Goal: Task Accomplishment & Management: Manage account settings

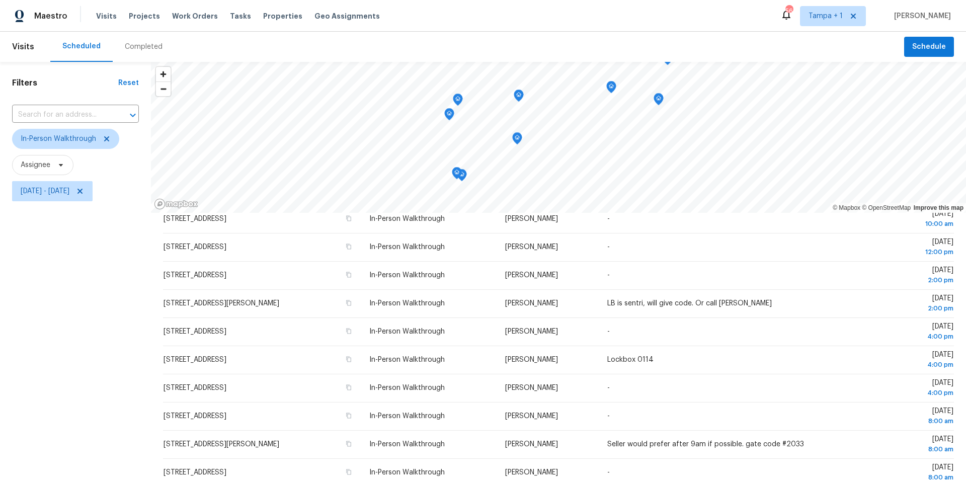
scroll to position [116, 0]
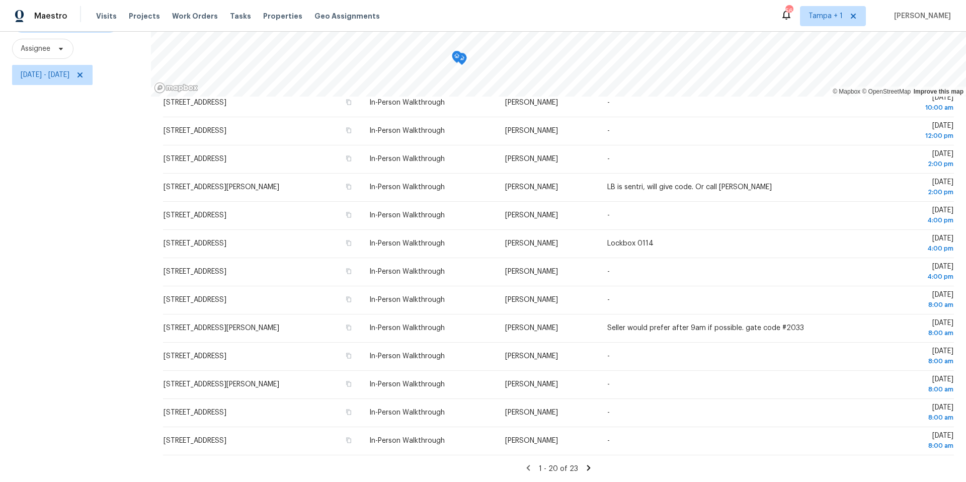
click at [587, 470] on icon at bounding box center [588, 467] width 9 height 9
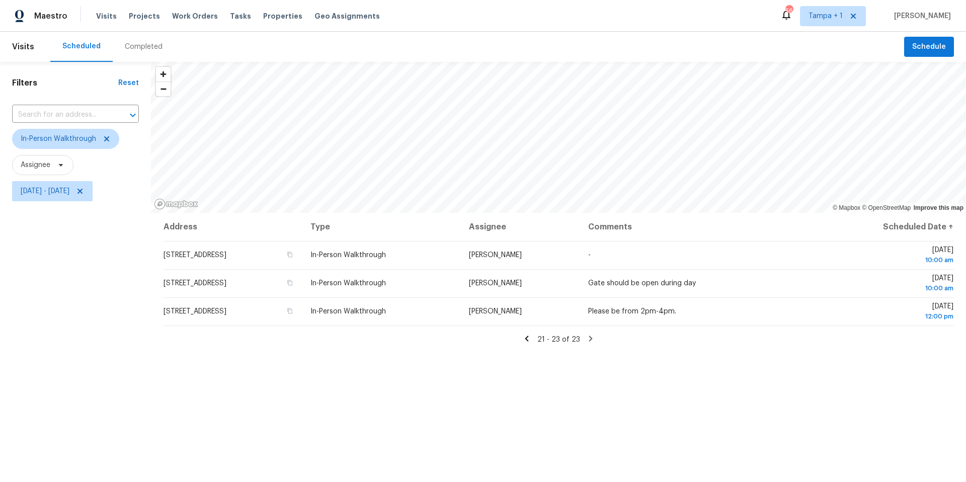
scroll to position [0, 0]
click at [530, 339] on icon at bounding box center [526, 338] width 9 height 9
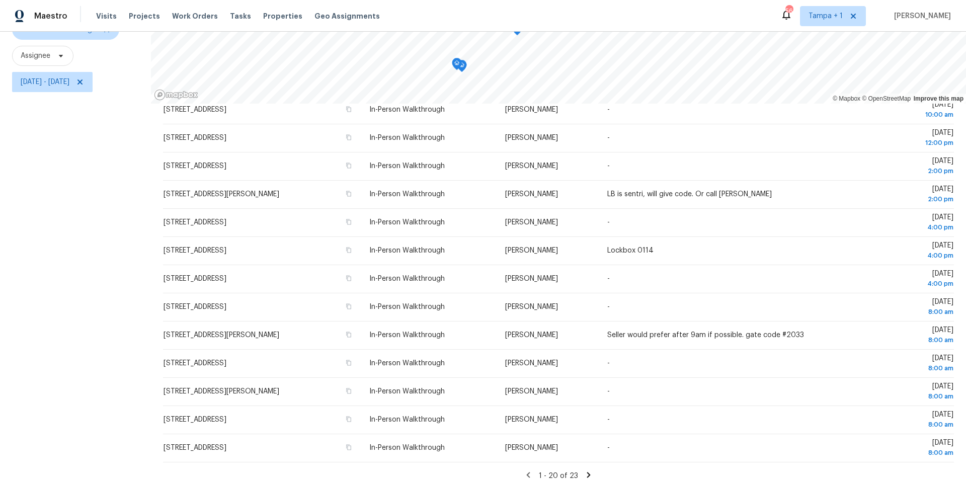
scroll to position [116, 0]
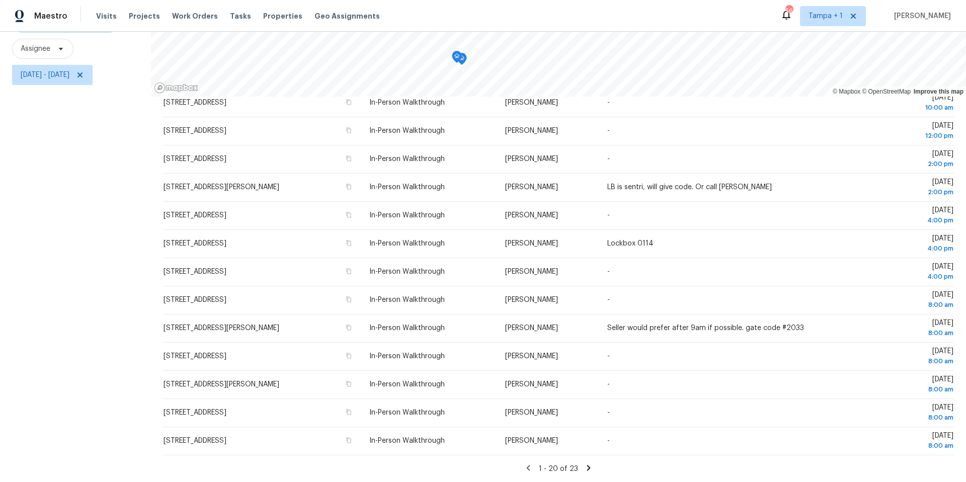
click at [588, 469] on icon at bounding box center [589, 468] width 4 height 6
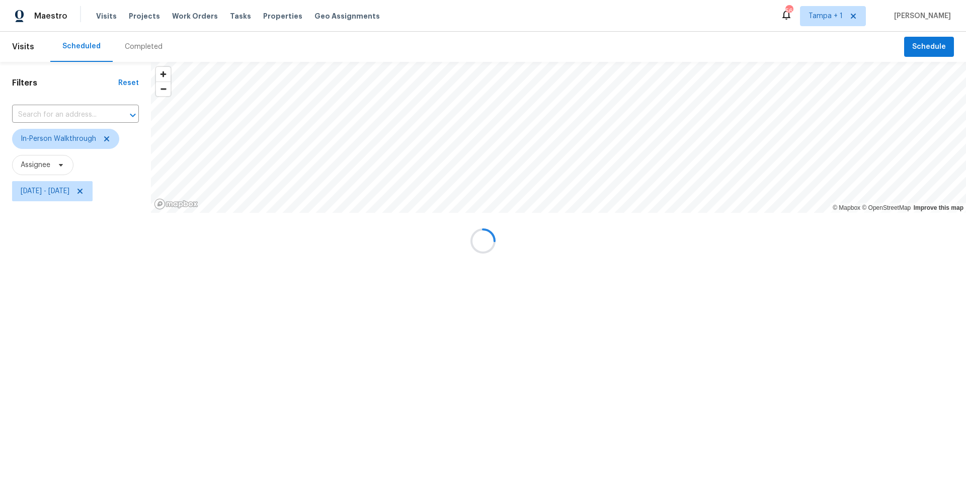
scroll to position [0, 0]
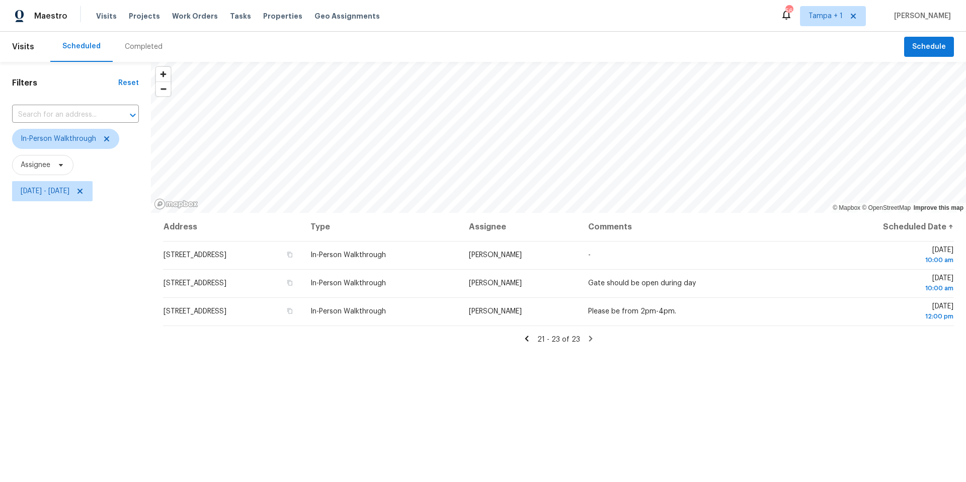
click at [530, 340] on icon at bounding box center [526, 338] width 9 height 9
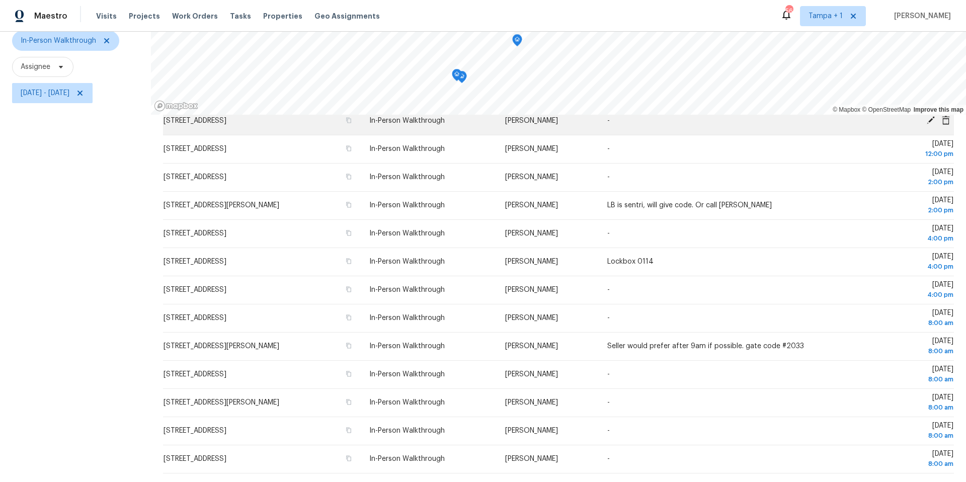
scroll to position [116, 0]
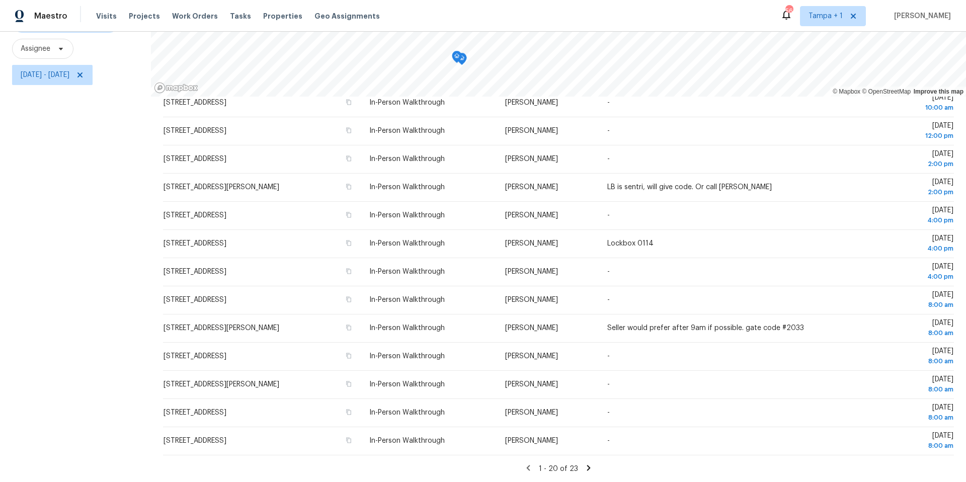
click at [589, 468] on icon at bounding box center [588, 467] width 9 height 9
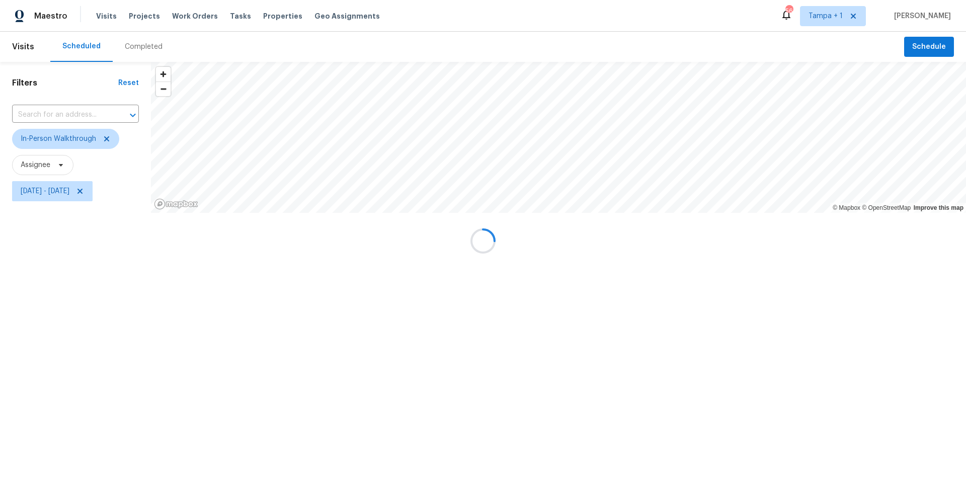
scroll to position [0, 0]
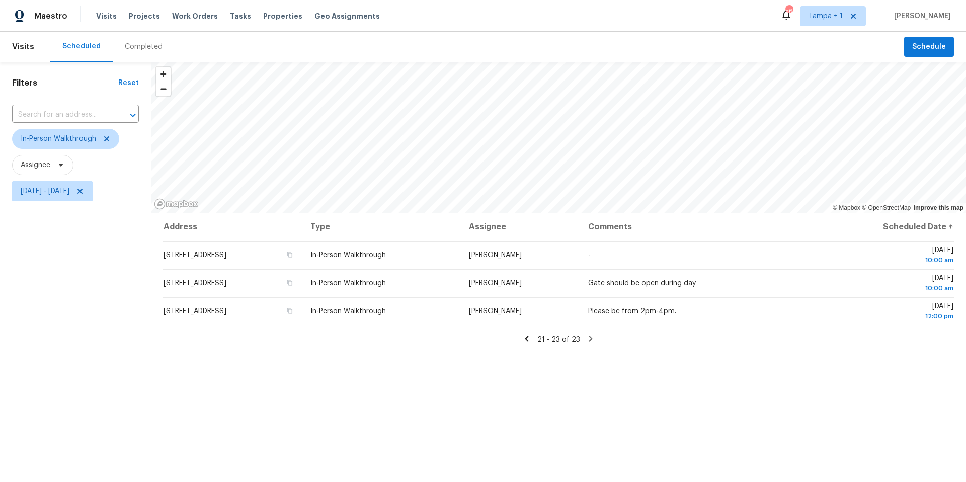
click at [528, 341] on icon at bounding box center [526, 338] width 9 height 9
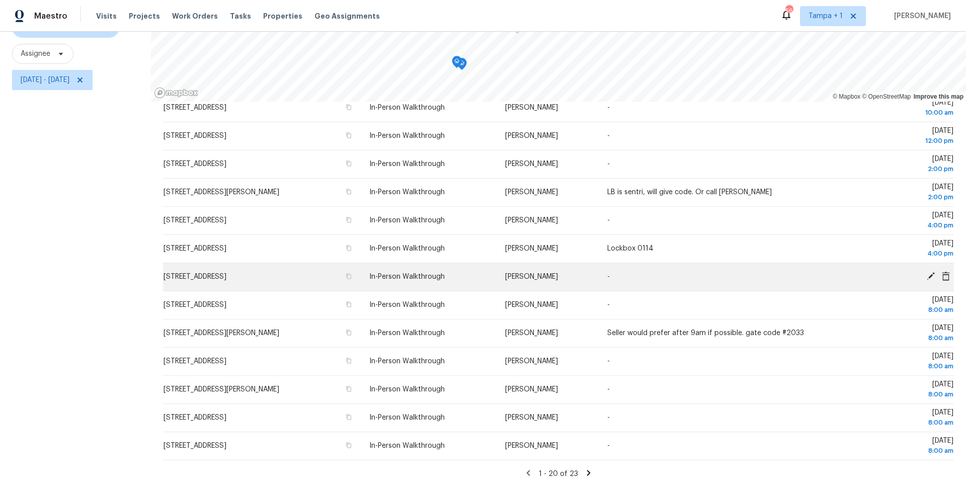
scroll to position [116, 0]
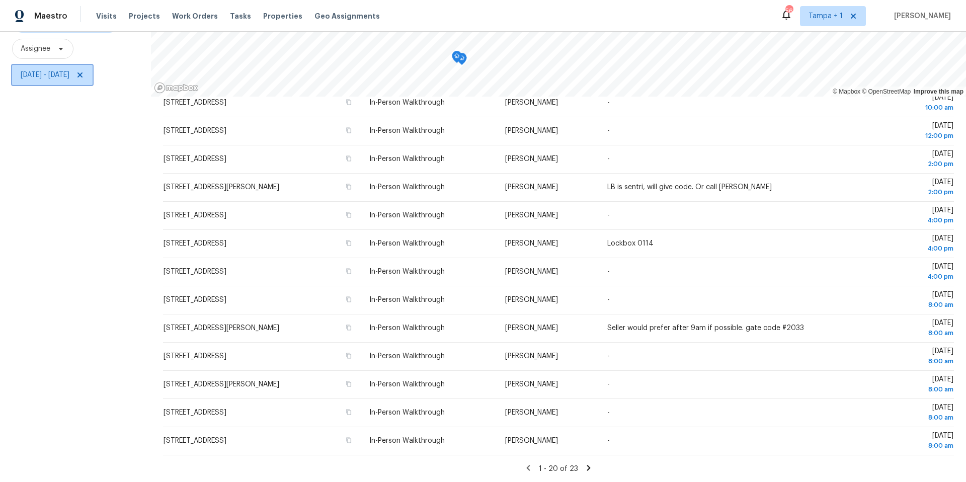
click at [69, 77] on span "Thu, Oct 02 - Mon, Oct 06" at bounding box center [45, 75] width 49 height 10
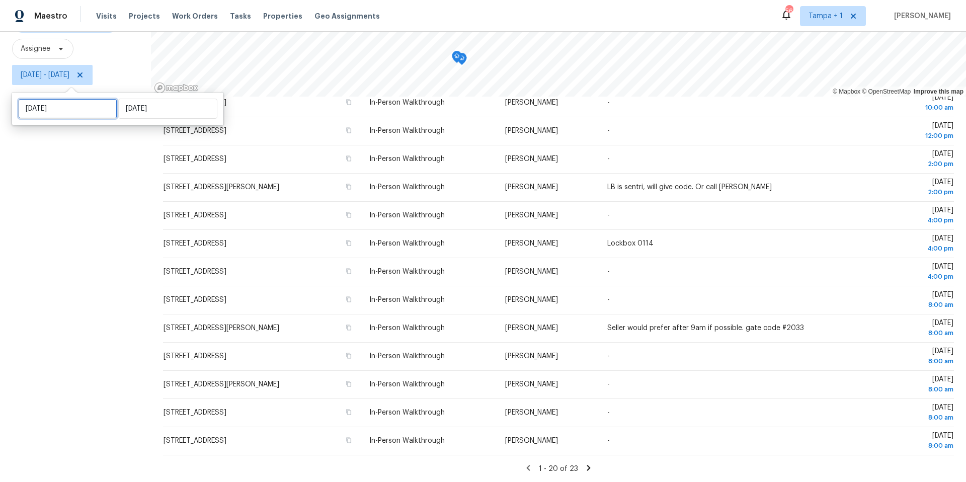
select select "9"
select select "2025"
select select "10"
select select "2025"
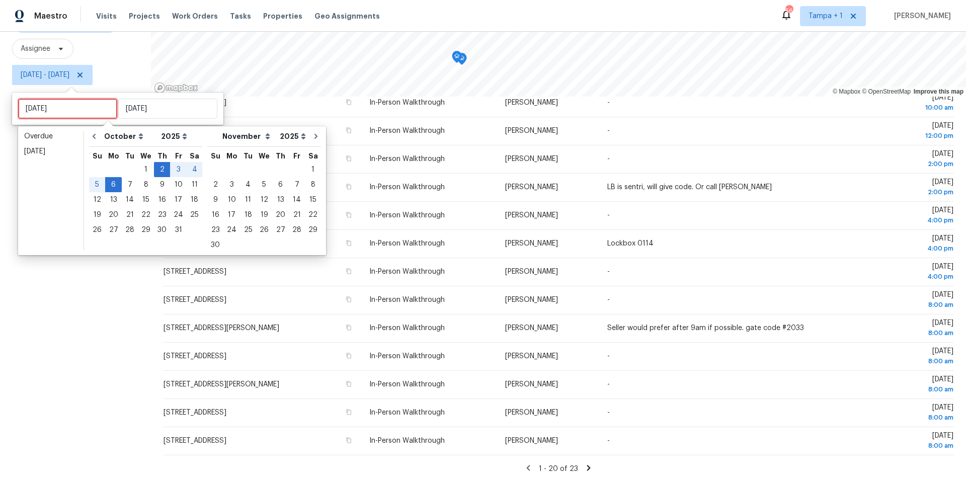
click at [98, 111] on input "[DATE]" at bounding box center [67, 109] width 99 height 20
type input "Tue, Oct 07"
type input "Mon, Oct 06"
click at [111, 186] on div "6" at bounding box center [113, 185] width 17 height 14
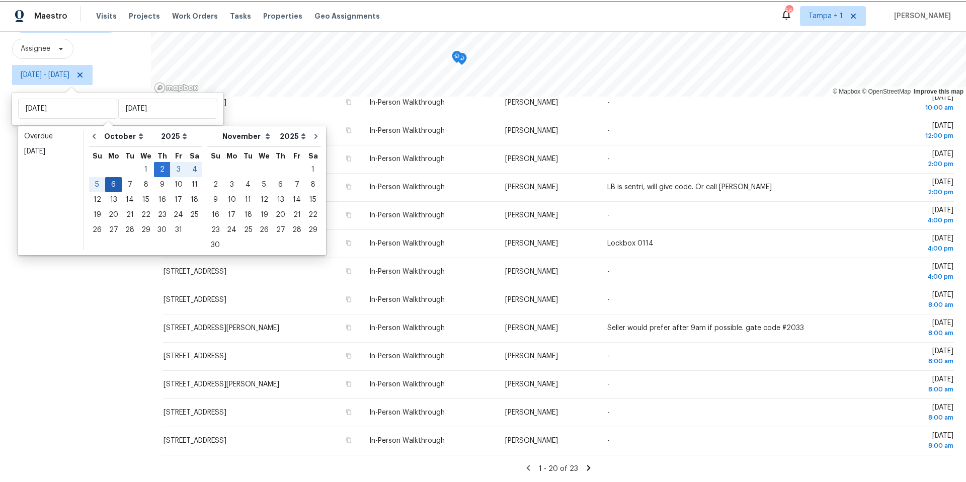
type input "Mon, Oct 06"
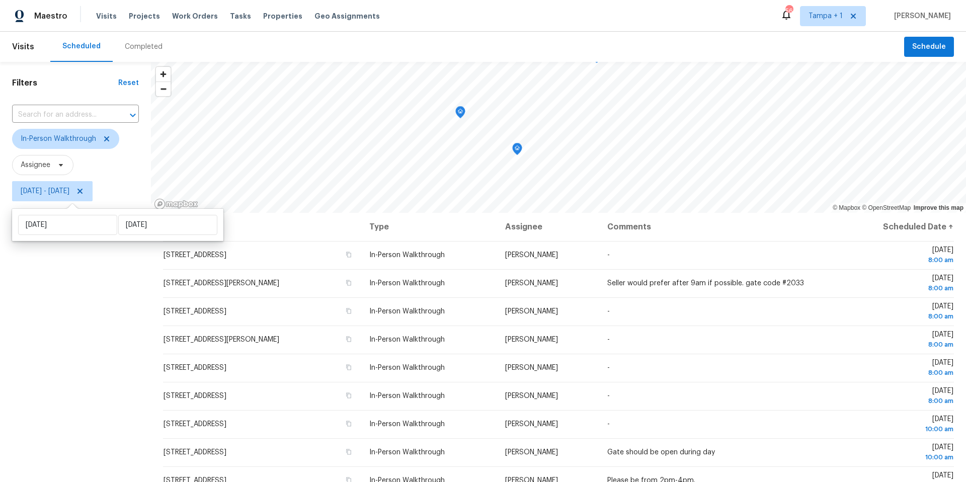
click at [88, 333] on div "Filters Reset ​ In-Person Walkthrough Assignee Mon, Oct 06 - Mon, Oct 06" at bounding box center [75, 330] width 151 height 536
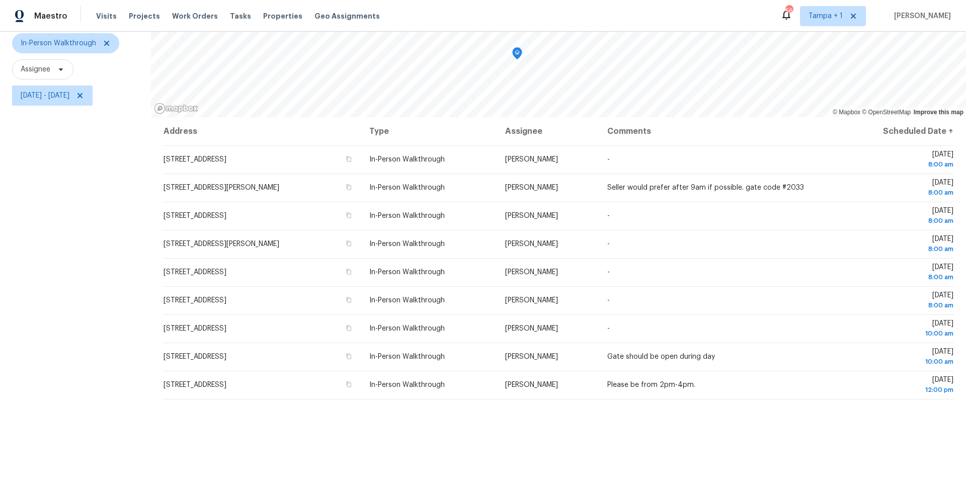
scroll to position [116, 0]
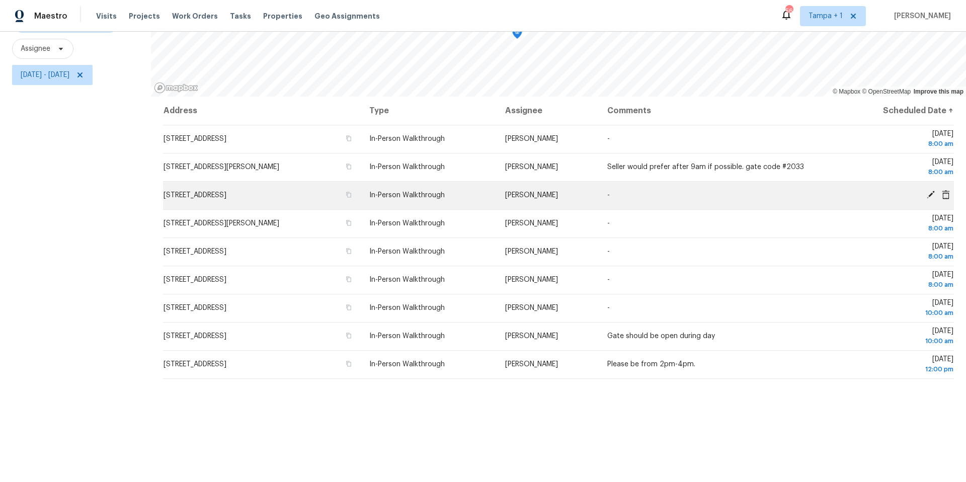
click at [934, 192] on icon at bounding box center [931, 195] width 8 height 8
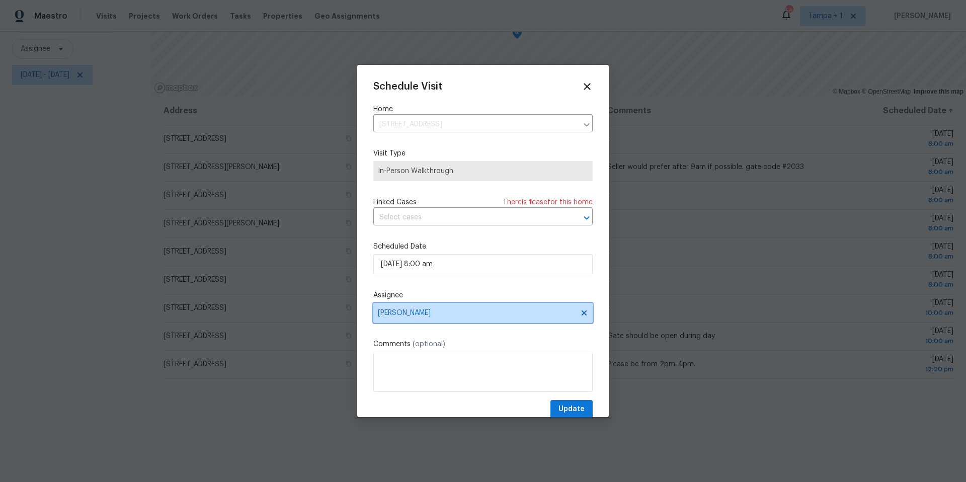
click at [459, 313] on span "Carl Biederman" at bounding box center [476, 313] width 197 height 8
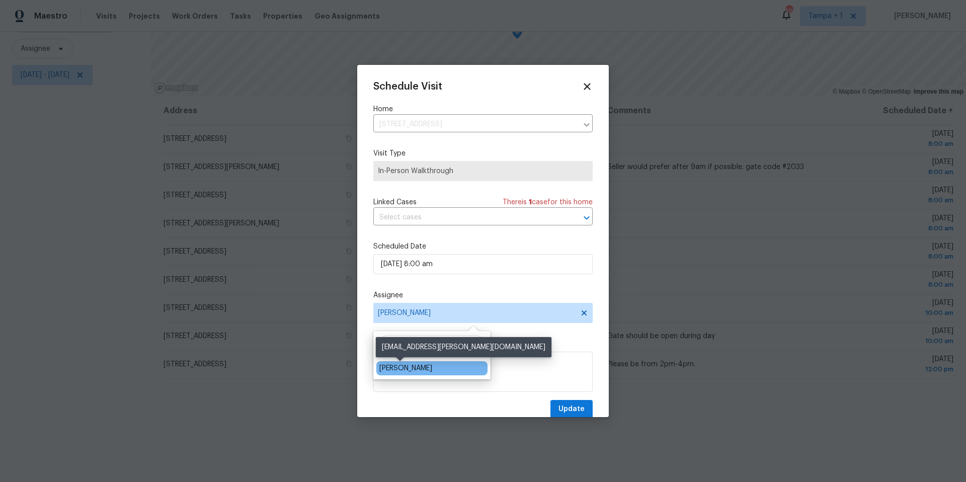
type input "aust"
click at [413, 369] on div "[PERSON_NAME]" at bounding box center [405, 368] width 53 height 10
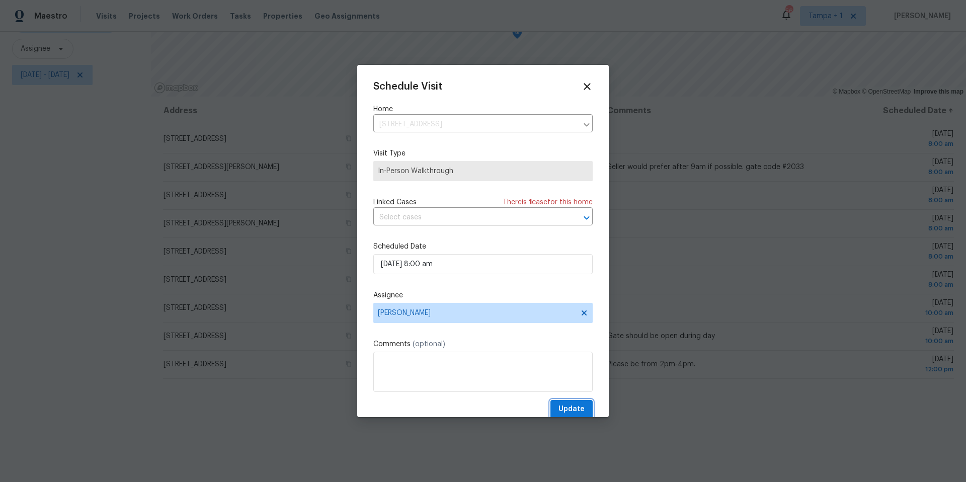
click at [564, 405] on span "Update" at bounding box center [572, 409] width 26 height 13
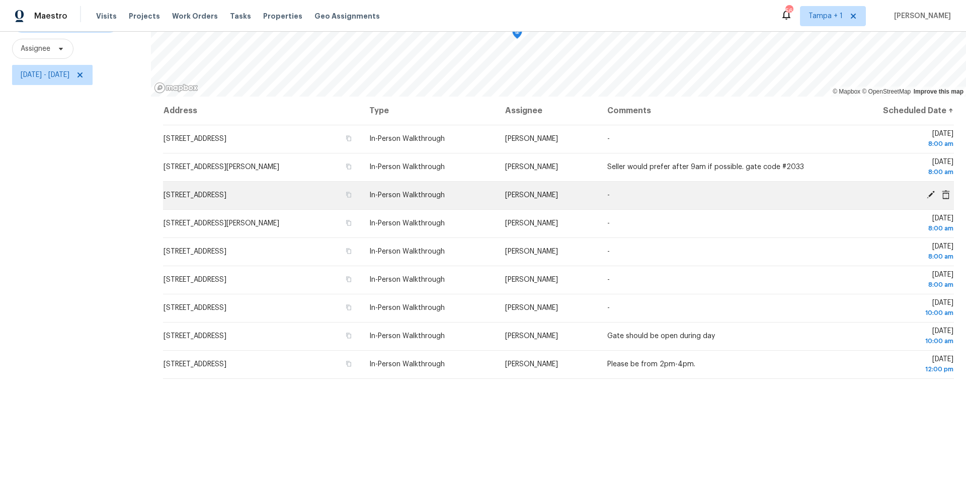
click at [932, 197] on icon at bounding box center [930, 194] width 9 height 9
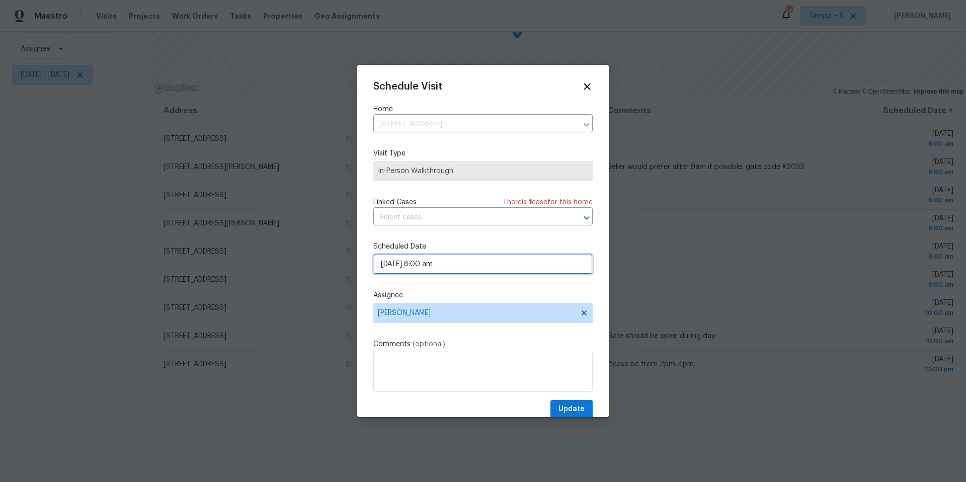
click at [485, 270] on input "10/06/2025 8:00 am" at bounding box center [482, 264] width 219 height 20
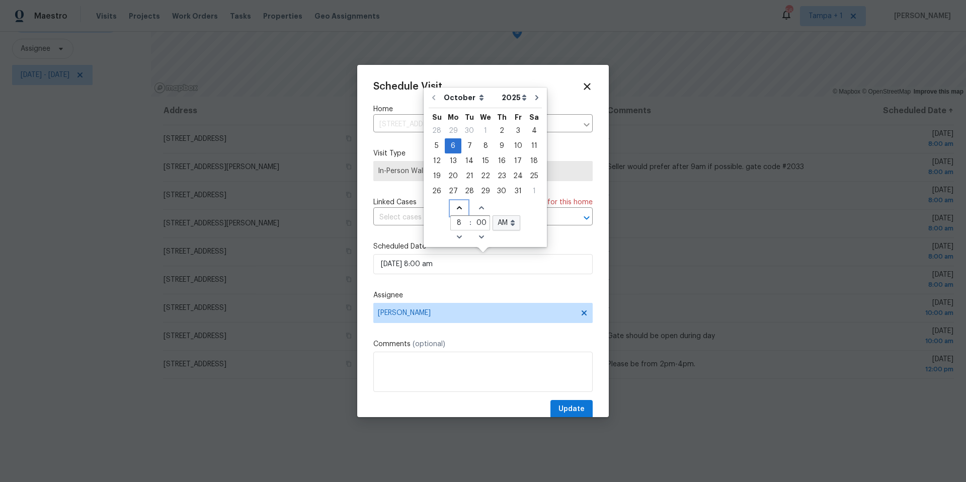
click at [456, 207] on icon "Increase hours (12hr clock)" at bounding box center [458, 207] width 5 height 3
type input "10/06/2025 9:00 am"
type input "9"
click at [456, 207] on icon "Increase hours (12hr clock)" at bounding box center [458, 207] width 5 height 3
type input "10/06/2025 10:00 am"
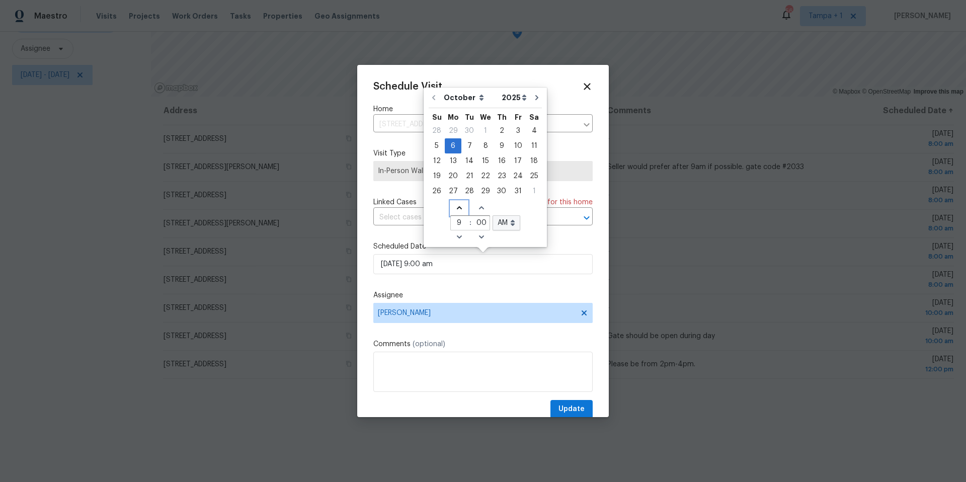
type input "10"
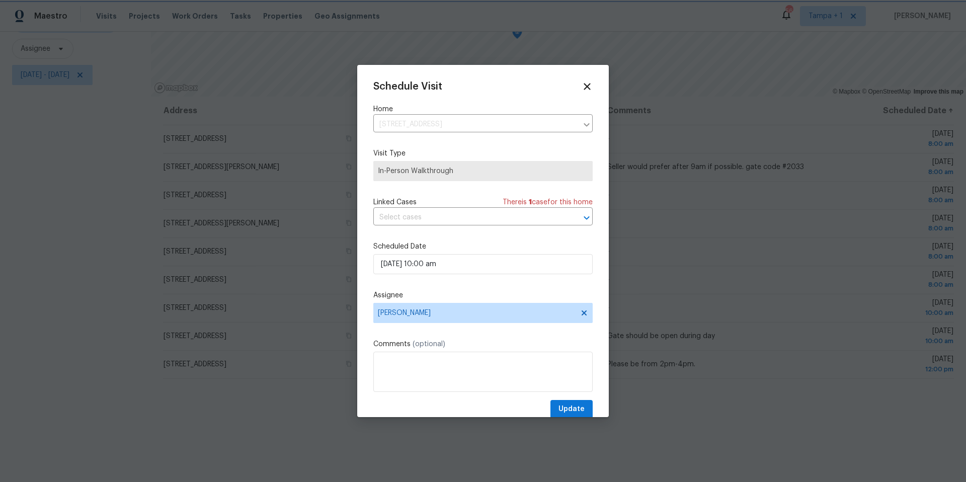
click at [557, 289] on div "Schedule Visit Home 1167 Woodland Terrace Trl, Altamonte Springs, FL 32714 ​ Vi…" at bounding box center [482, 250] width 219 height 338
click at [580, 403] on button "Update" at bounding box center [571, 409] width 42 height 19
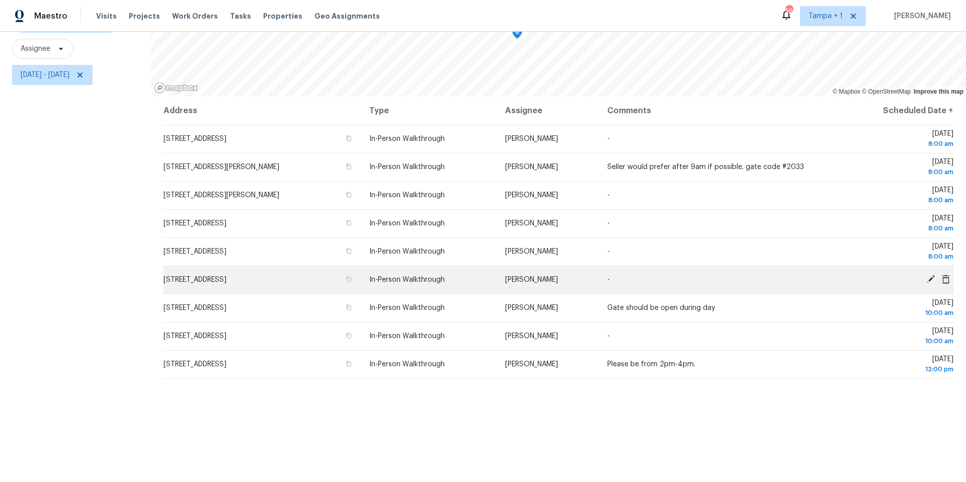
click at [931, 280] on icon at bounding box center [930, 279] width 9 height 9
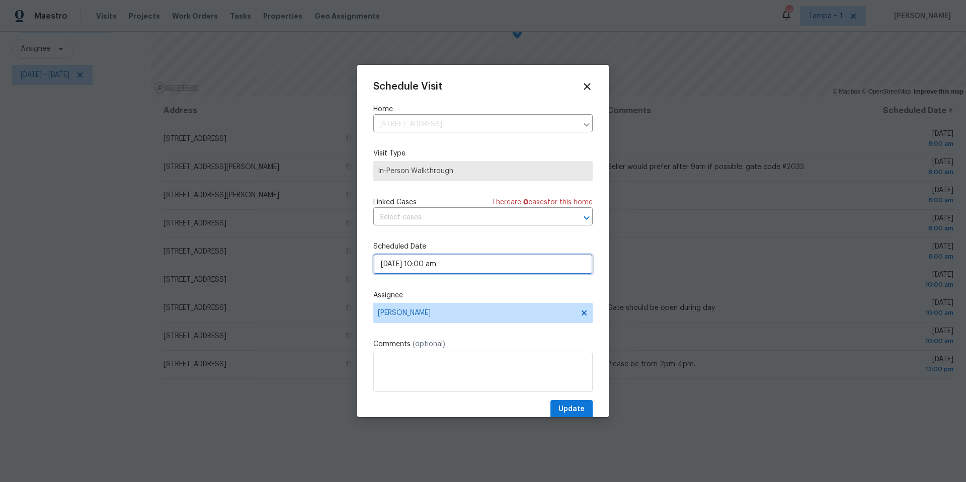
click at [463, 268] on input "10/06/2025 10:00 am" at bounding box center [482, 264] width 219 height 20
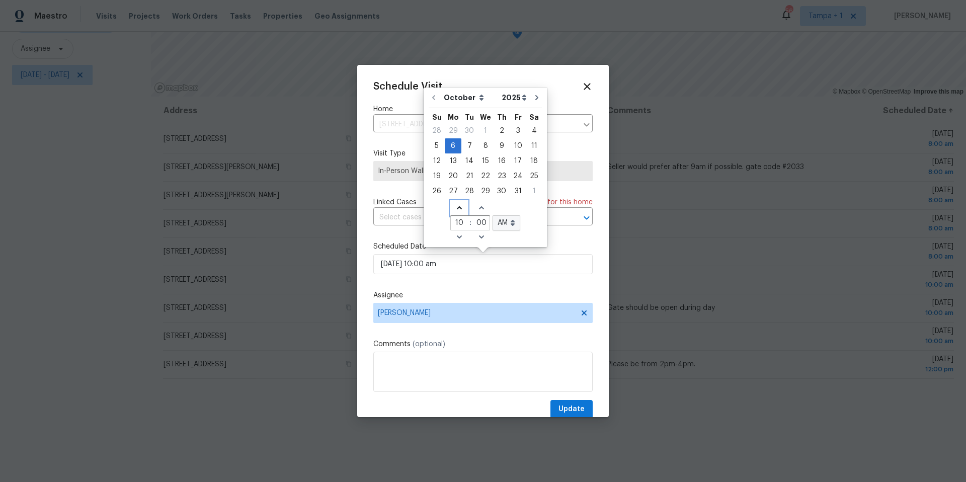
click at [457, 211] on icon "Increase hours (12hr clock)" at bounding box center [459, 208] width 8 height 8
type input "10/06/2025 11:00 am"
type input "11"
click at [457, 211] on icon "Increase hours (12hr clock)" at bounding box center [459, 208] width 8 height 8
type input "10/06/2025 12:00 am"
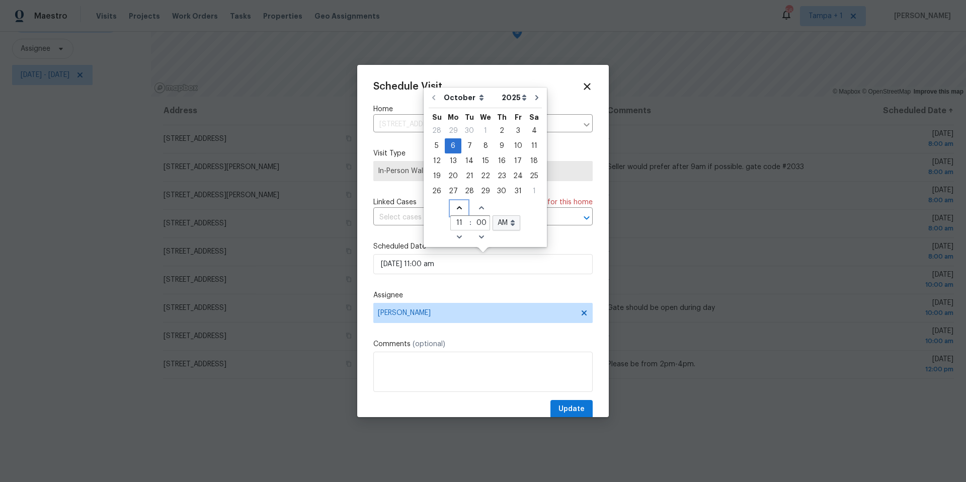
type input "12"
click at [513, 220] on select "AM PM" at bounding box center [507, 222] width 28 height 15
select select "pm"
click at [493, 215] on select "AM PM" at bounding box center [507, 222] width 28 height 15
type input "10/06/2025 12:00 pm"
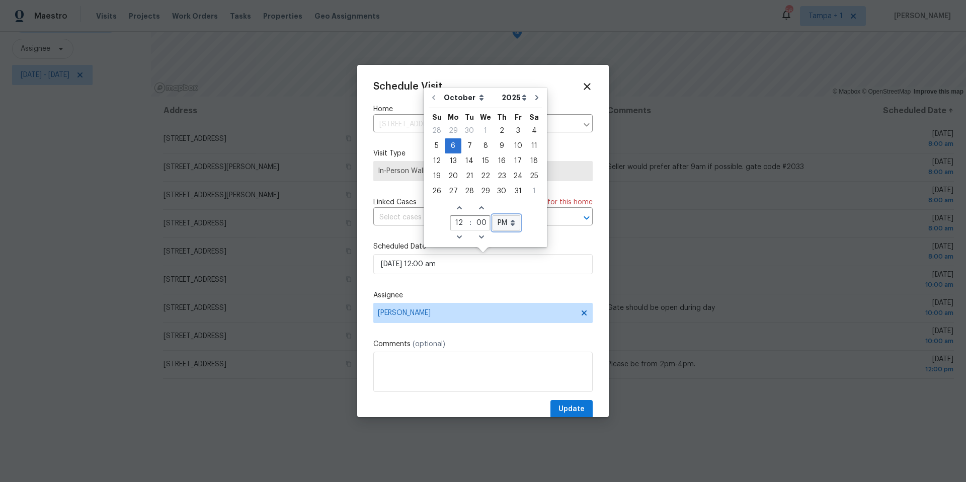
select select "pm"
click at [575, 411] on span "Update" at bounding box center [572, 409] width 26 height 13
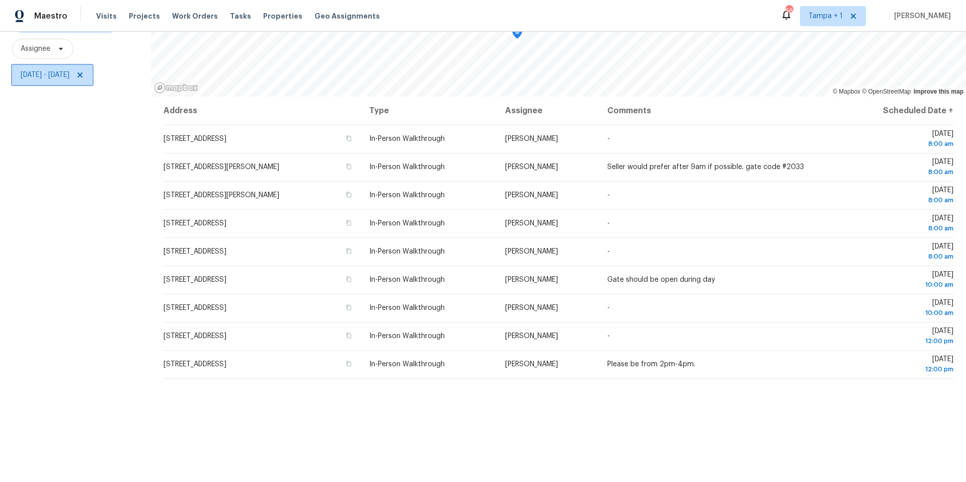
click at [69, 74] on span "Mon, Oct 06 - Mon, Oct 06" at bounding box center [45, 75] width 49 height 10
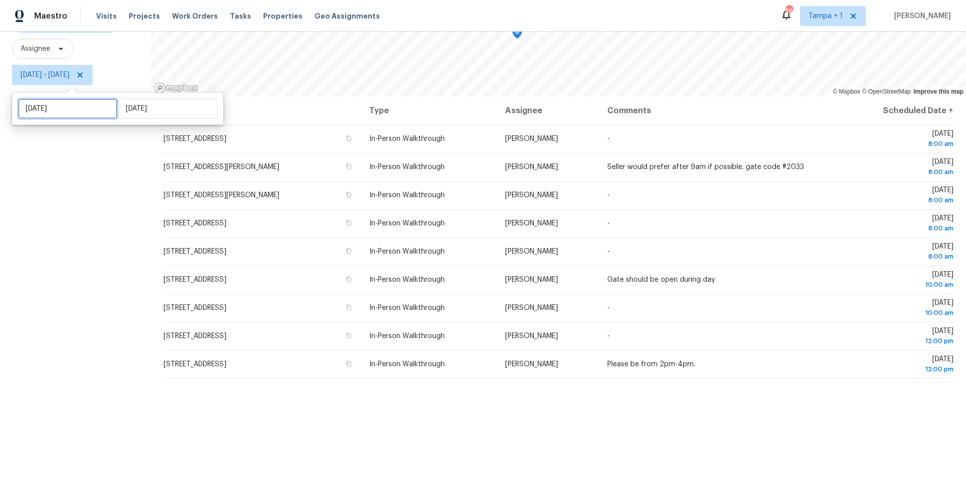
select select "9"
select select "2025"
select select "10"
select select "2025"
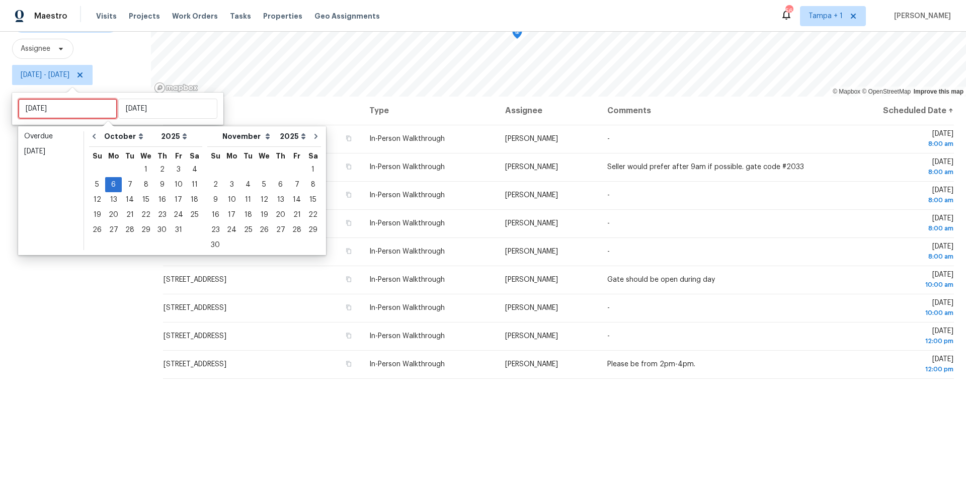
click at [77, 106] on input "Mon, Oct 06" at bounding box center [67, 109] width 99 height 20
type input "Wed, Oct 01"
type input "Mon, Oct 06"
click at [173, 169] on div "3" at bounding box center [178, 170] width 17 height 14
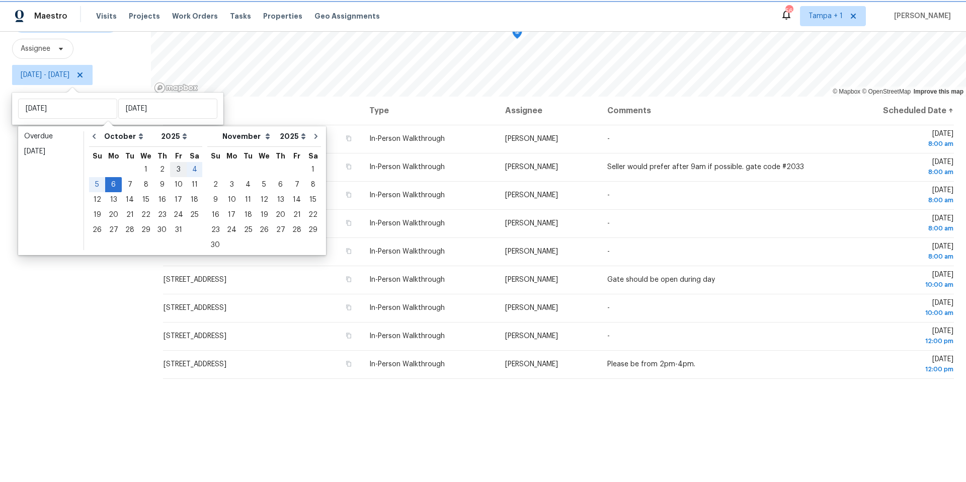
type input "[DATE]"
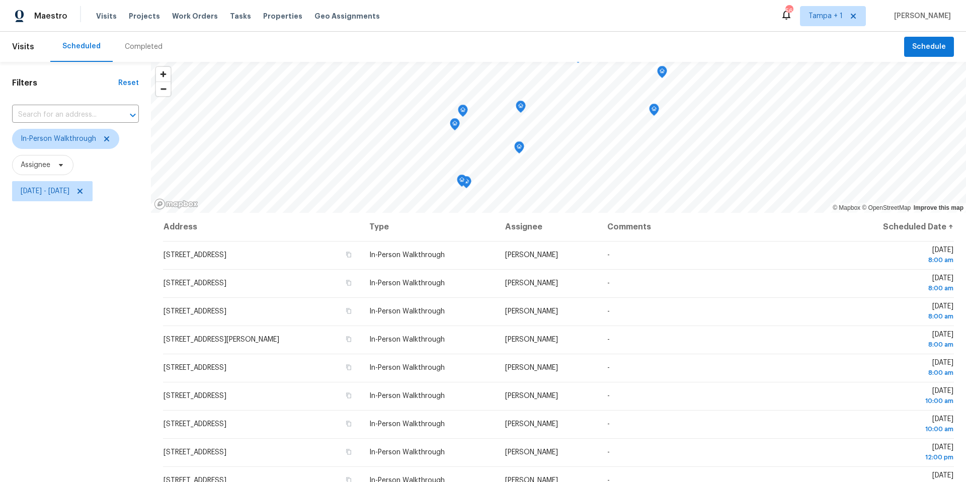
click at [81, 307] on div "Filters Reset ​ In-Person Walkthrough Assignee Fri, Oct 03 - Mon, Oct 06" at bounding box center [75, 330] width 151 height 536
click at [67, 195] on span "Fri, Oct 03 - Mon, Oct 06" at bounding box center [45, 191] width 49 height 10
select select "9"
select select "2025"
select select "10"
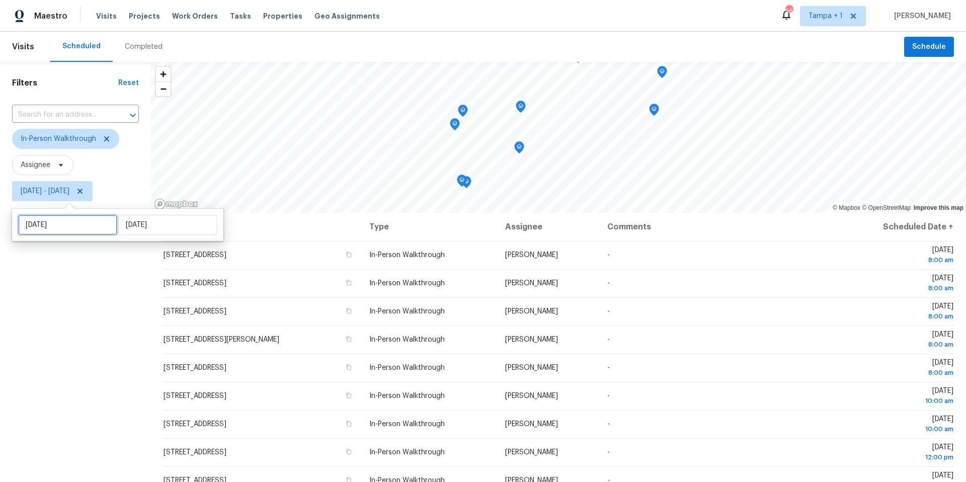
select select "2025"
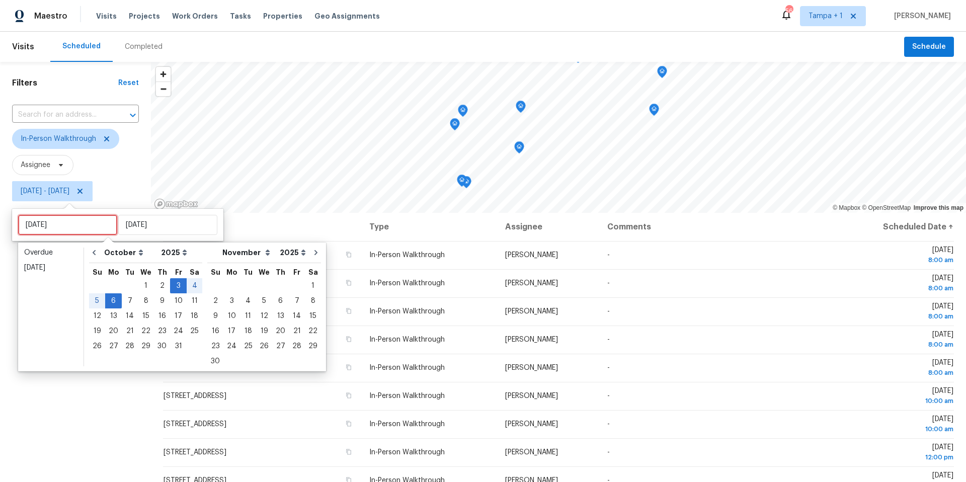
click at [55, 225] on input "[DATE]" at bounding box center [67, 225] width 99 height 20
click at [160, 287] on div "2" at bounding box center [162, 286] width 16 height 14
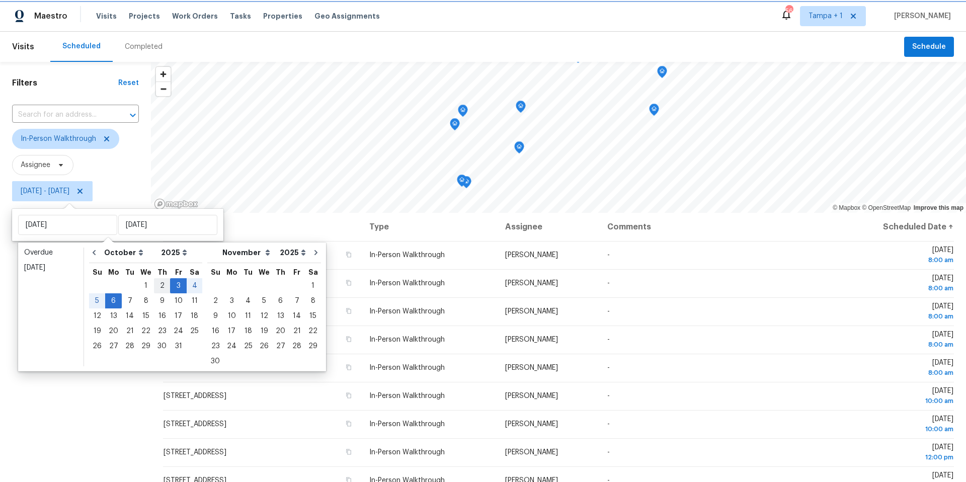
type input "[DATE]"
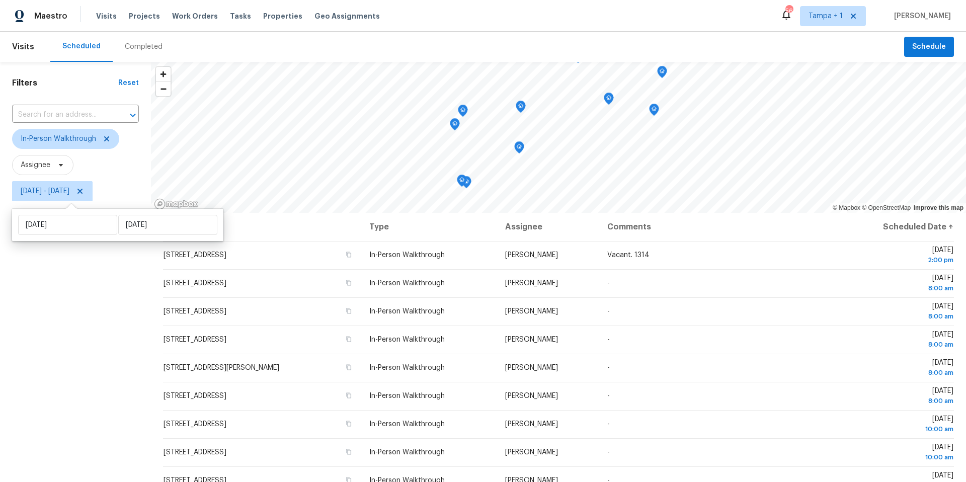
click at [92, 337] on div "Filters Reset ​ In-Person Walkthrough Assignee Thu, Oct 02 - Mon, Oct 06" at bounding box center [75, 330] width 151 height 536
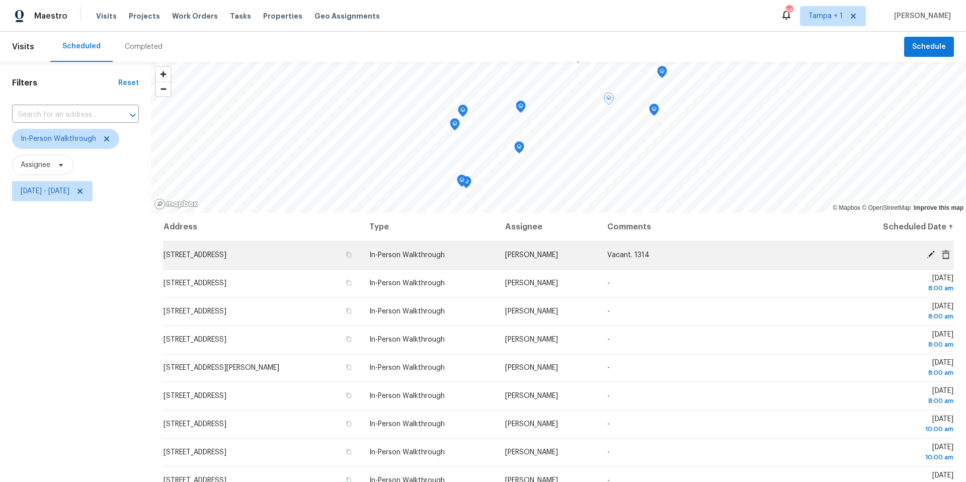
click at [478, 251] on td "In-Person Walkthrough" at bounding box center [429, 255] width 136 height 28
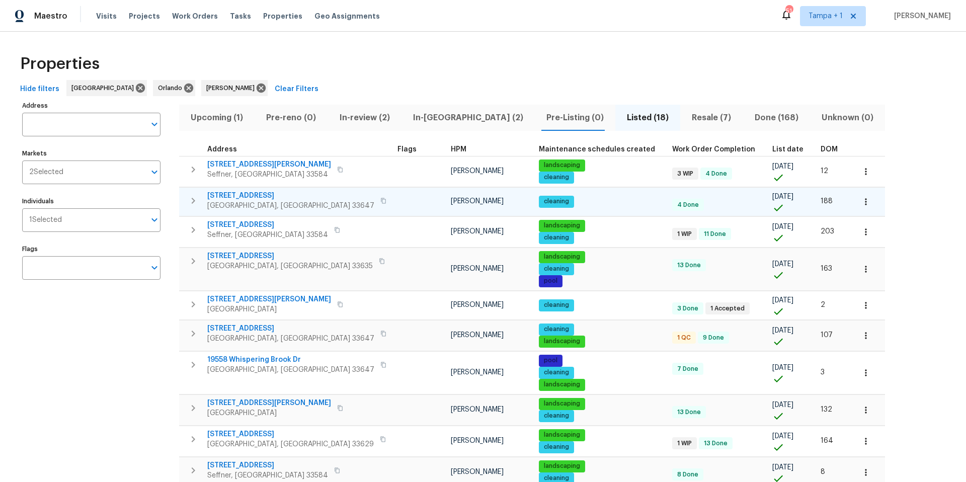
scroll to position [77, 0]
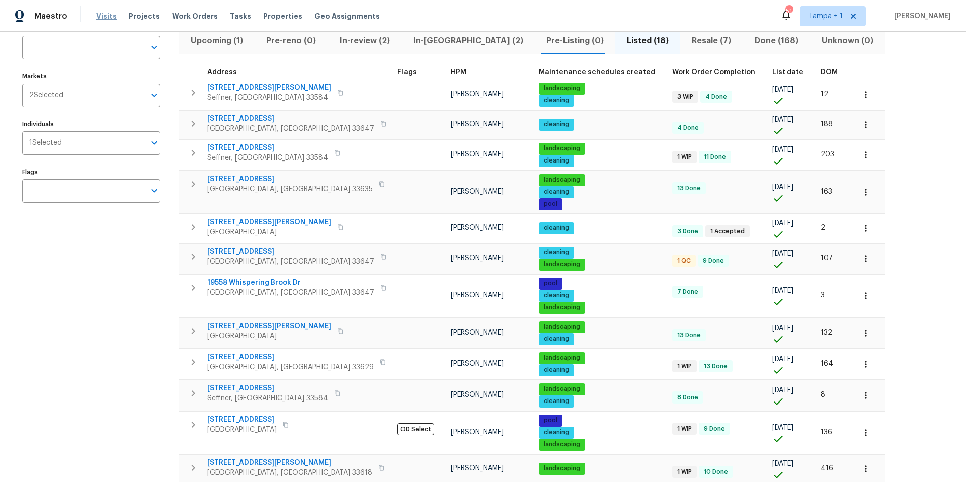
click at [109, 14] on span "Visits" at bounding box center [106, 16] width 21 height 10
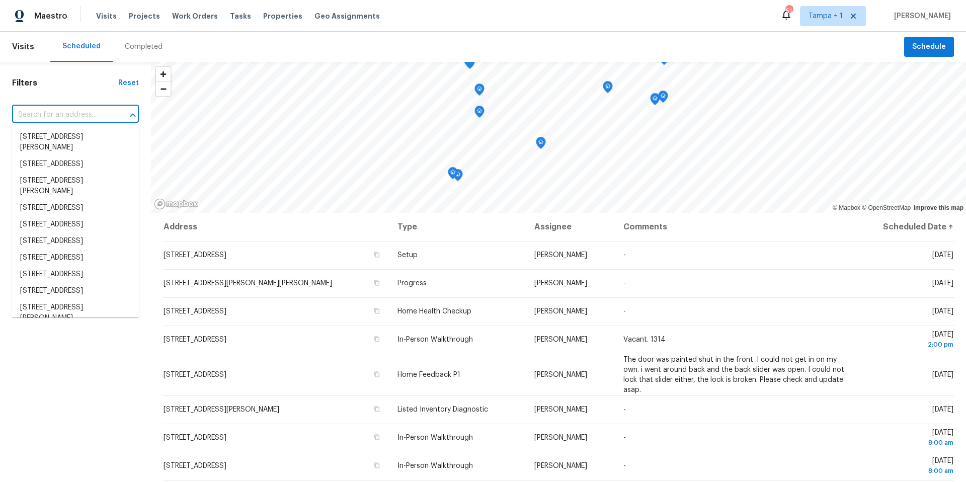
click at [54, 112] on input "text" at bounding box center [61, 115] width 99 height 16
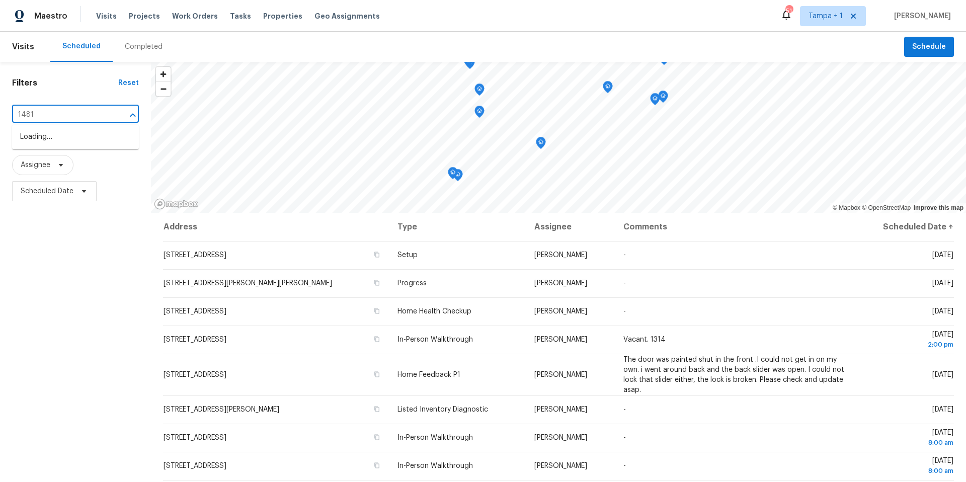
type input "14817"
click at [66, 145] on li "14817 Farnham Way, Tampa, FL 33624" at bounding box center [75, 137] width 127 height 17
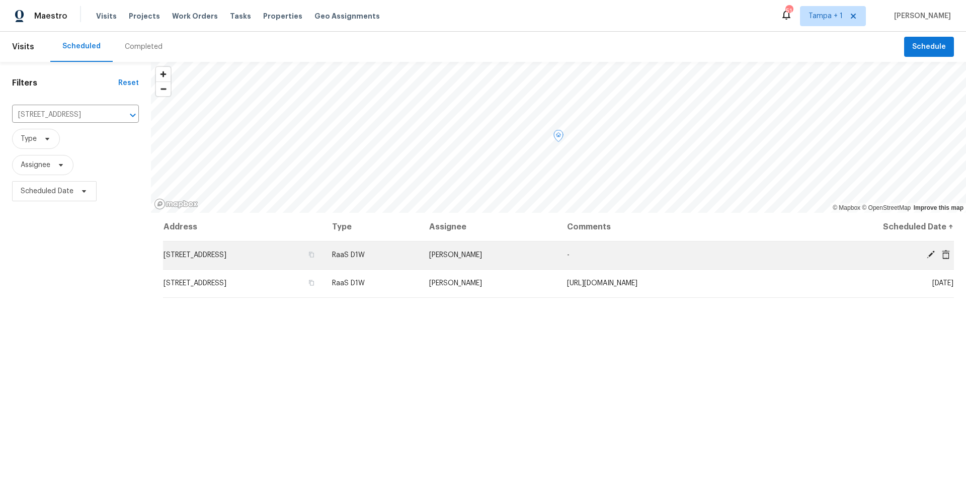
click at [422, 256] on td "RaaS D1W" at bounding box center [373, 255] width 98 height 28
